Goal: Information Seeking & Learning: Learn about a topic

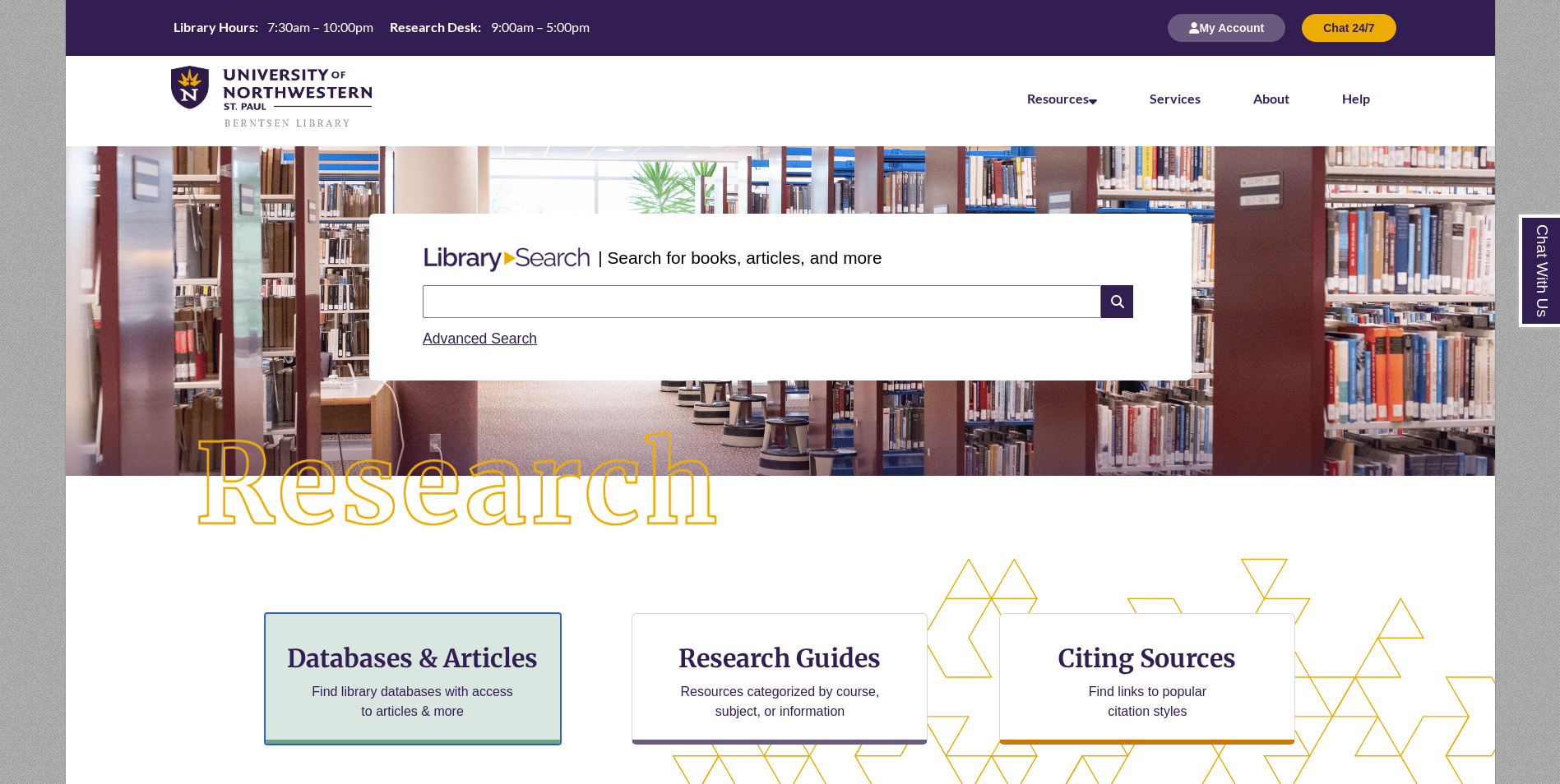
click at [472, 651] on h3 "Databases & Articles" at bounding box center [412, 659] width 268 height 31
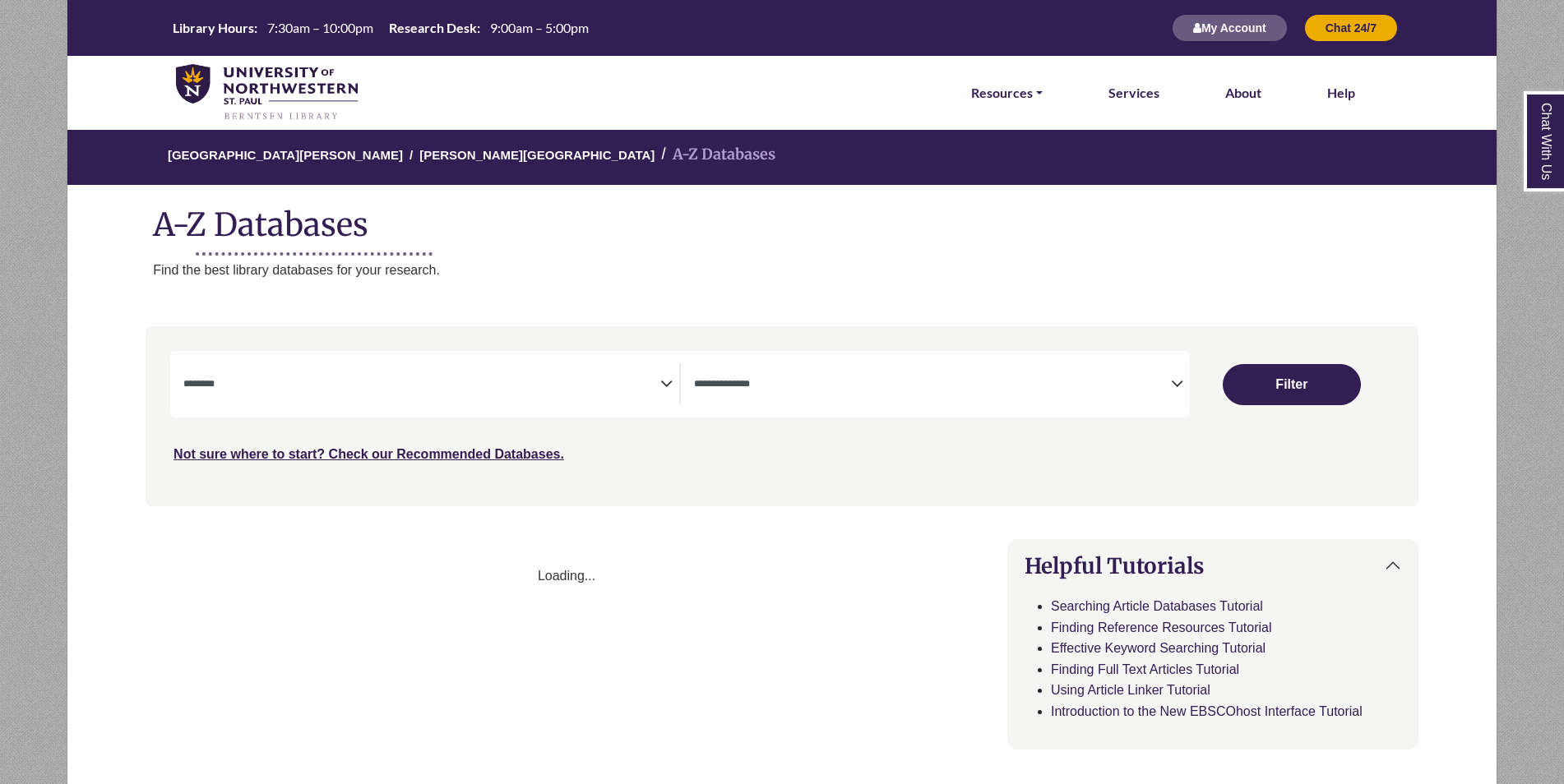
select select "Database Subject Filter"
select select "Database Types Filter"
select select "Database Subject Filter"
select select "Database Types Filter"
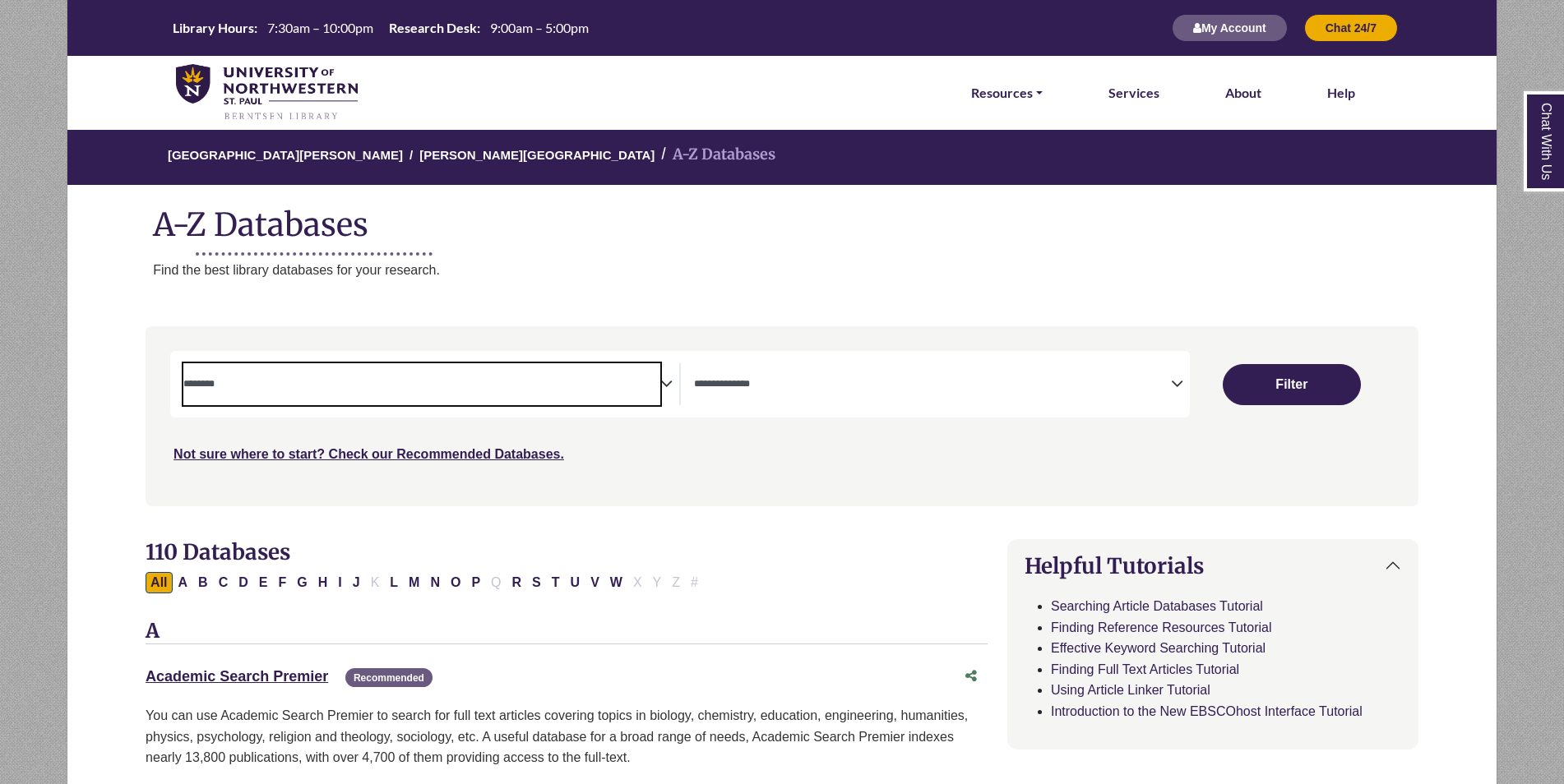
click at [271, 382] on textarea "Search" at bounding box center [421, 386] width 477 height 13
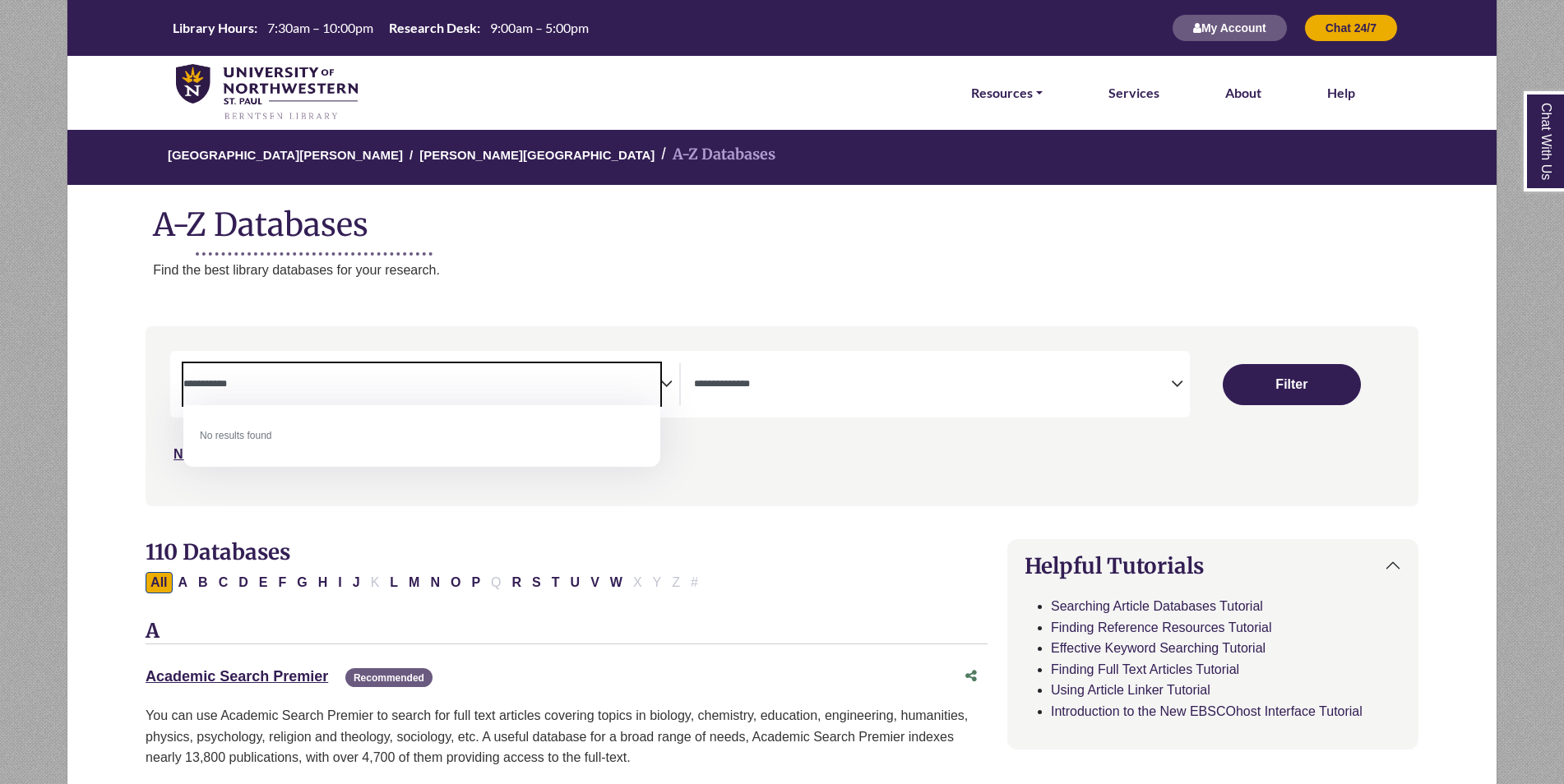
type textarea "**********"
drag, startPoint x: 251, startPoint y: 387, endPoint x: 166, endPoint y: 385, distance: 85.0
click at [166, 385] on div "Search filters" at bounding box center [782, 415] width 1253 height 166
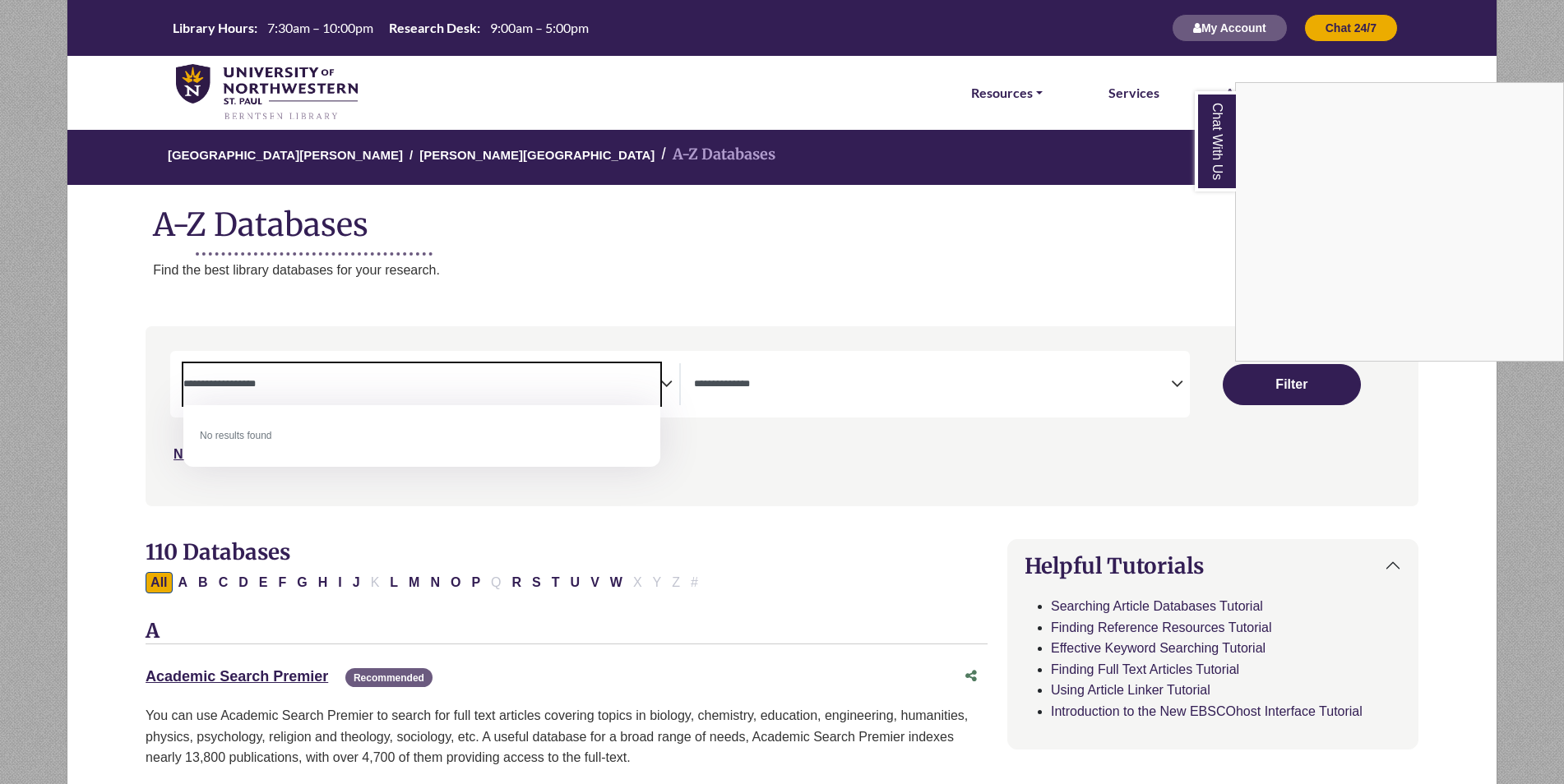
type textarea "**********"
click at [1271, 380] on div "Chat With Us" at bounding box center [782, 392] width 1564 height 784
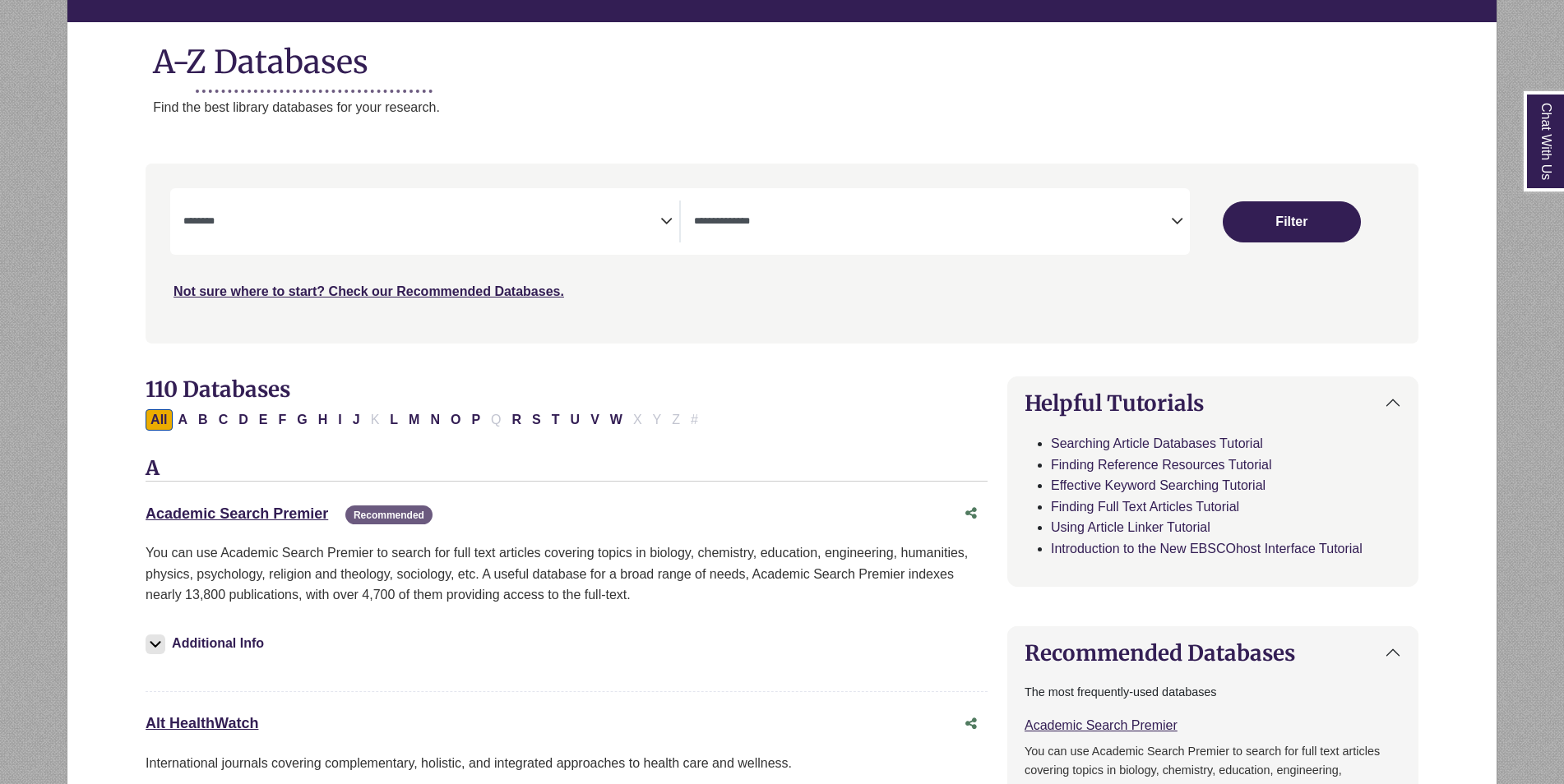
scroll to position [164, 0]
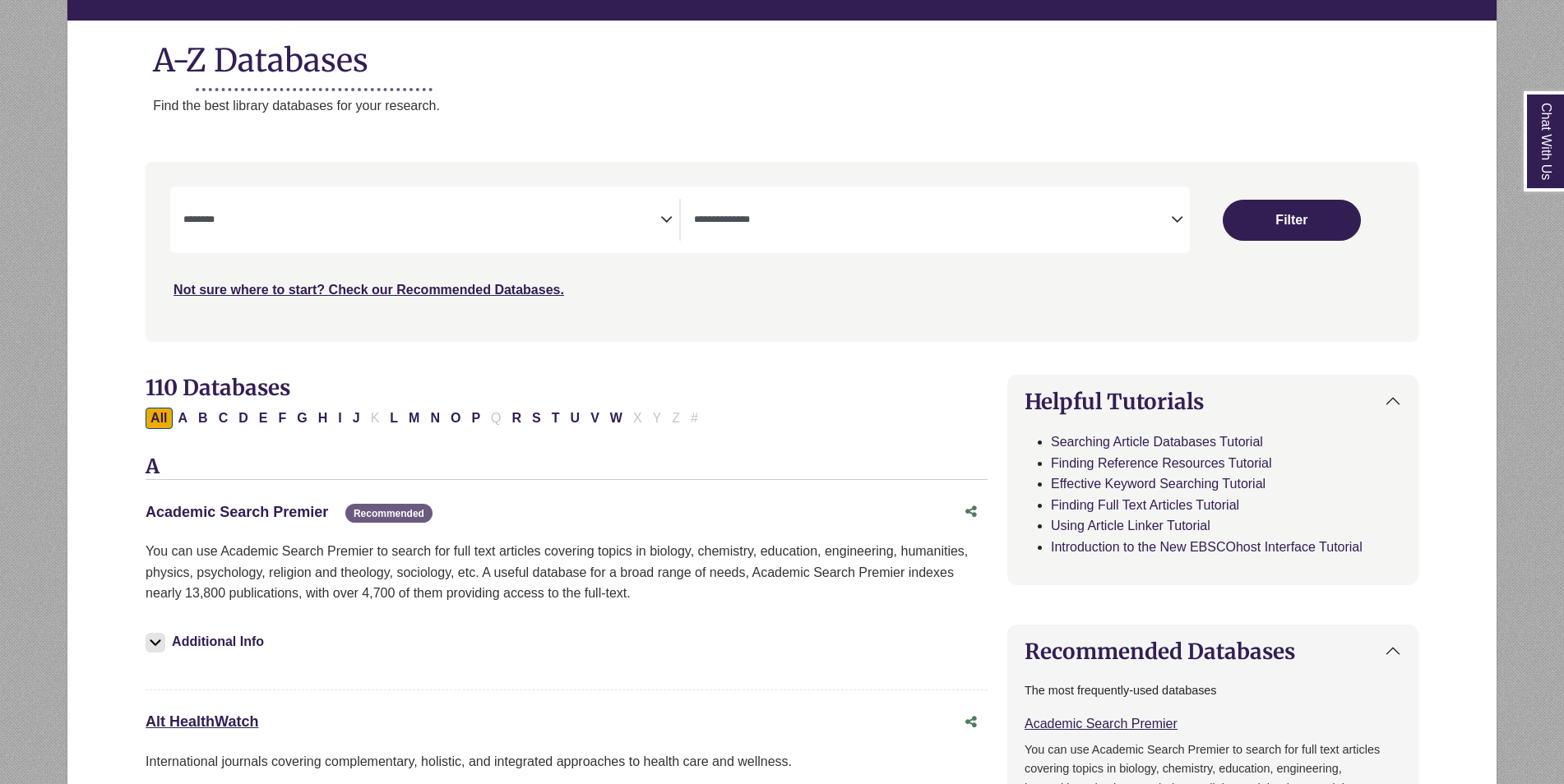
click at [272, 511] on link "Academic Search Premier This link opens in a new window" at bounding box center [237, 512] width 182 height 16
